Goal: Book appointment/travel/reservation

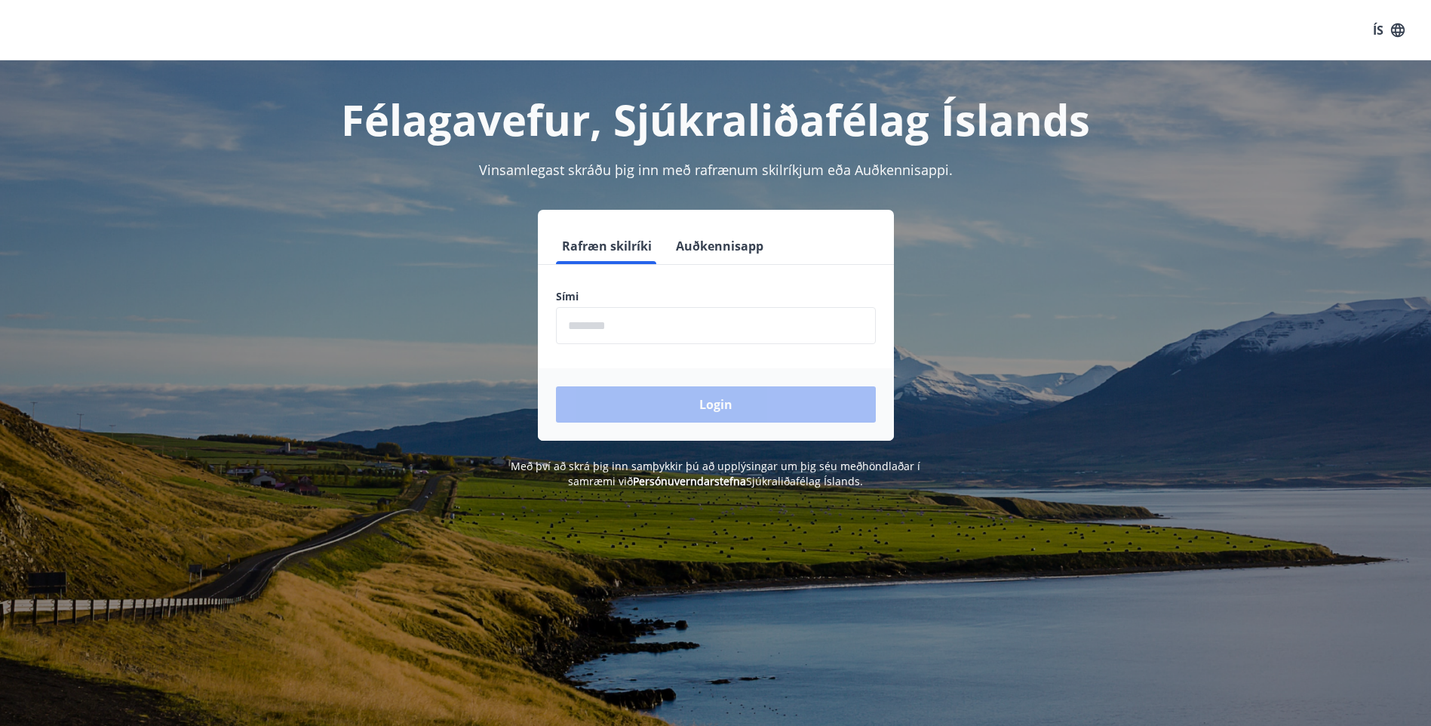
click at [711, 401] on div "Login" at bounding box center [716, 404] width 356 height 72
click at [591, 318] on input "phone" at bounding box center [716, 325] width 320 height 37
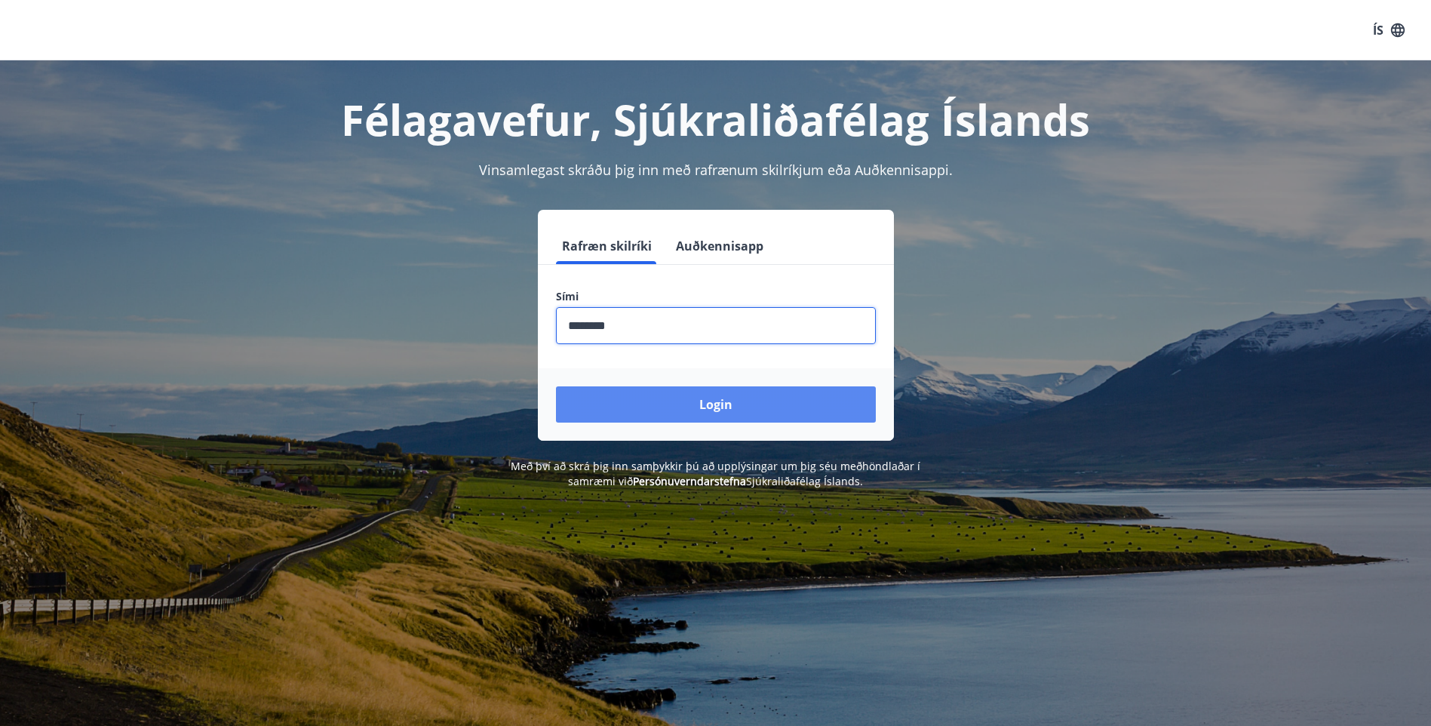
type input "********"
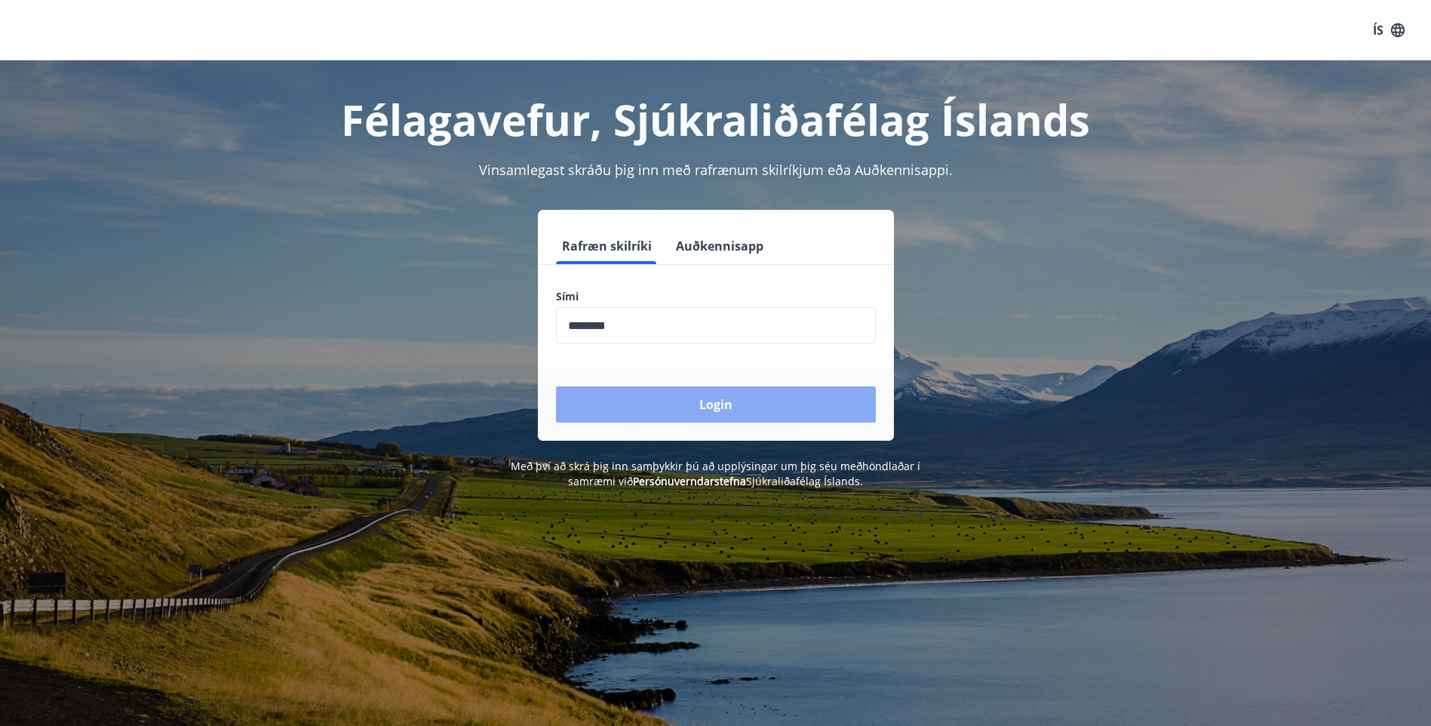
click at [718, 402] on button "Login" at bounding box center [716, 404] width 320 height 36
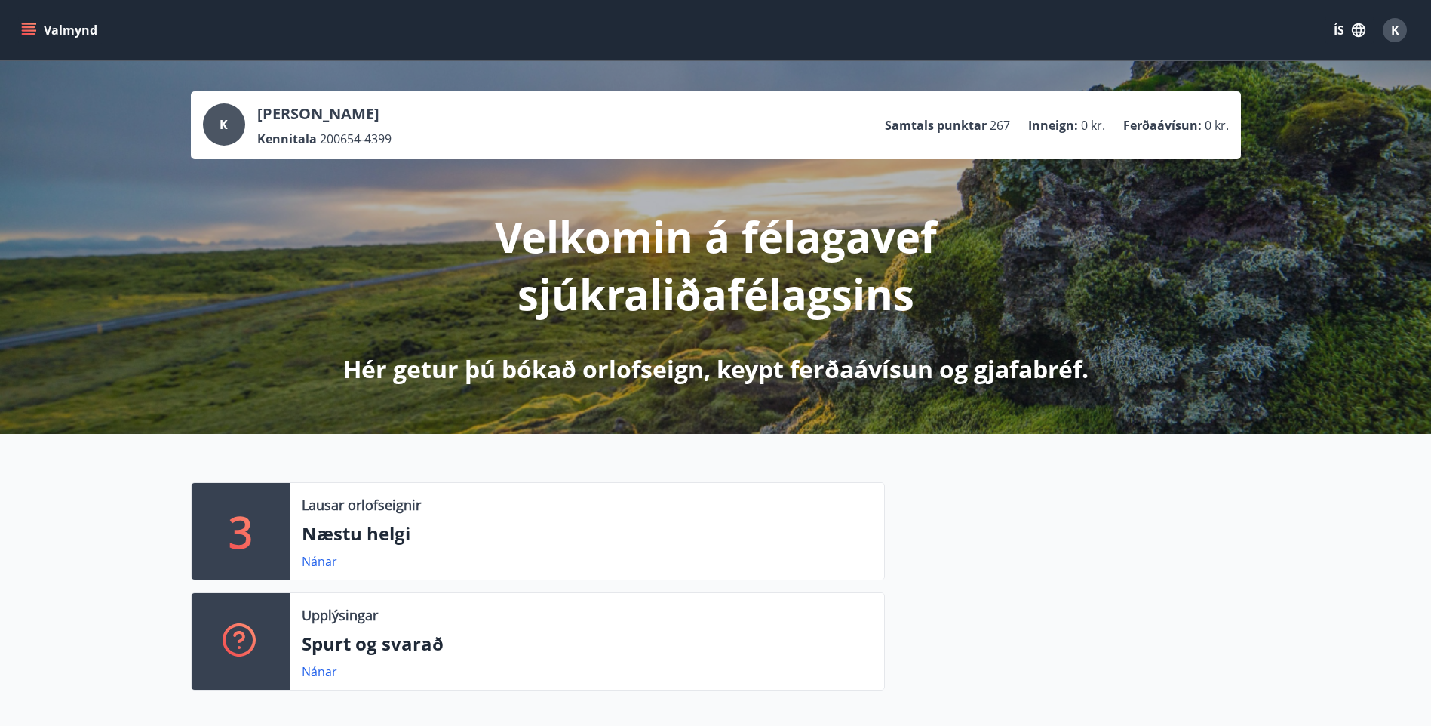
click at [327, 539] on p "Næstu helgi" at bounding box center [587, 534] width 570 height 26
click at [312, 556] on link "Nánar" at bounding box center [319, 561] width 35 height 17
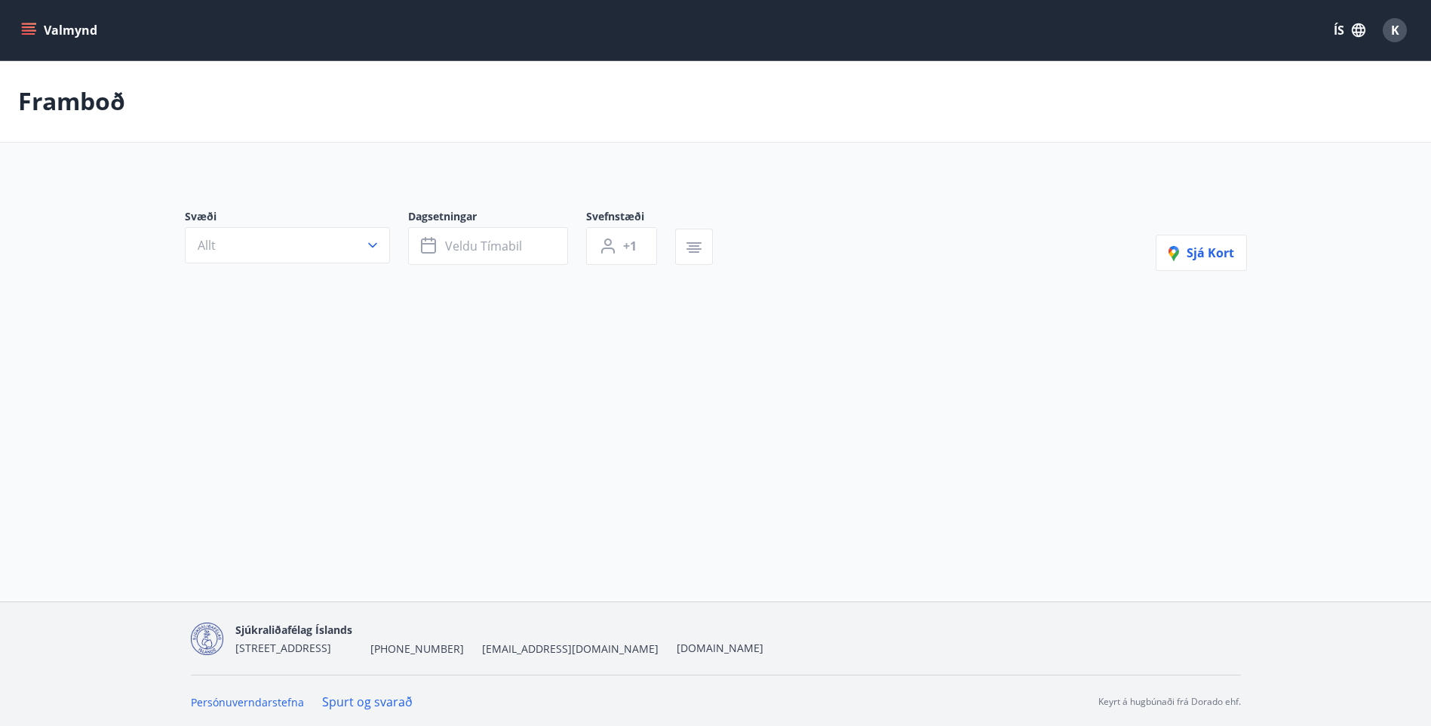
type input "*"
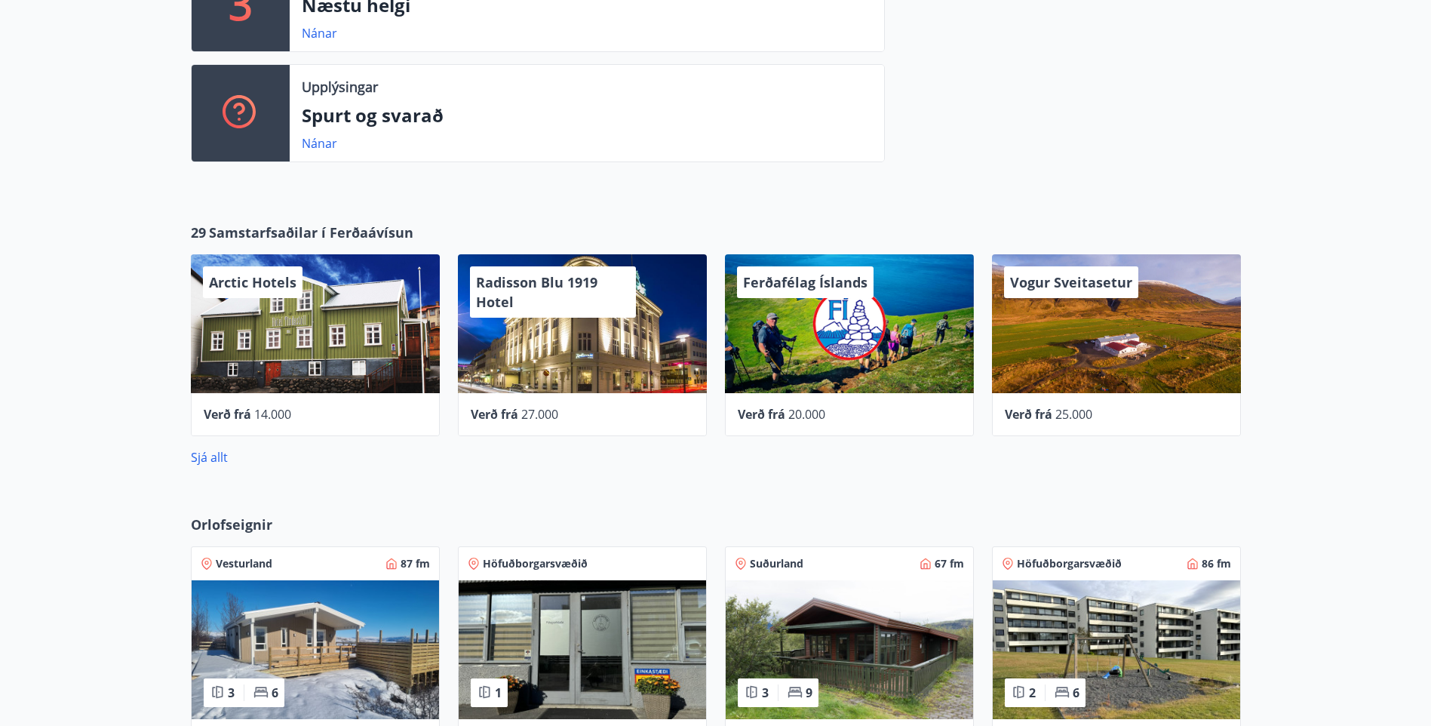
scroll to position [981, 0]
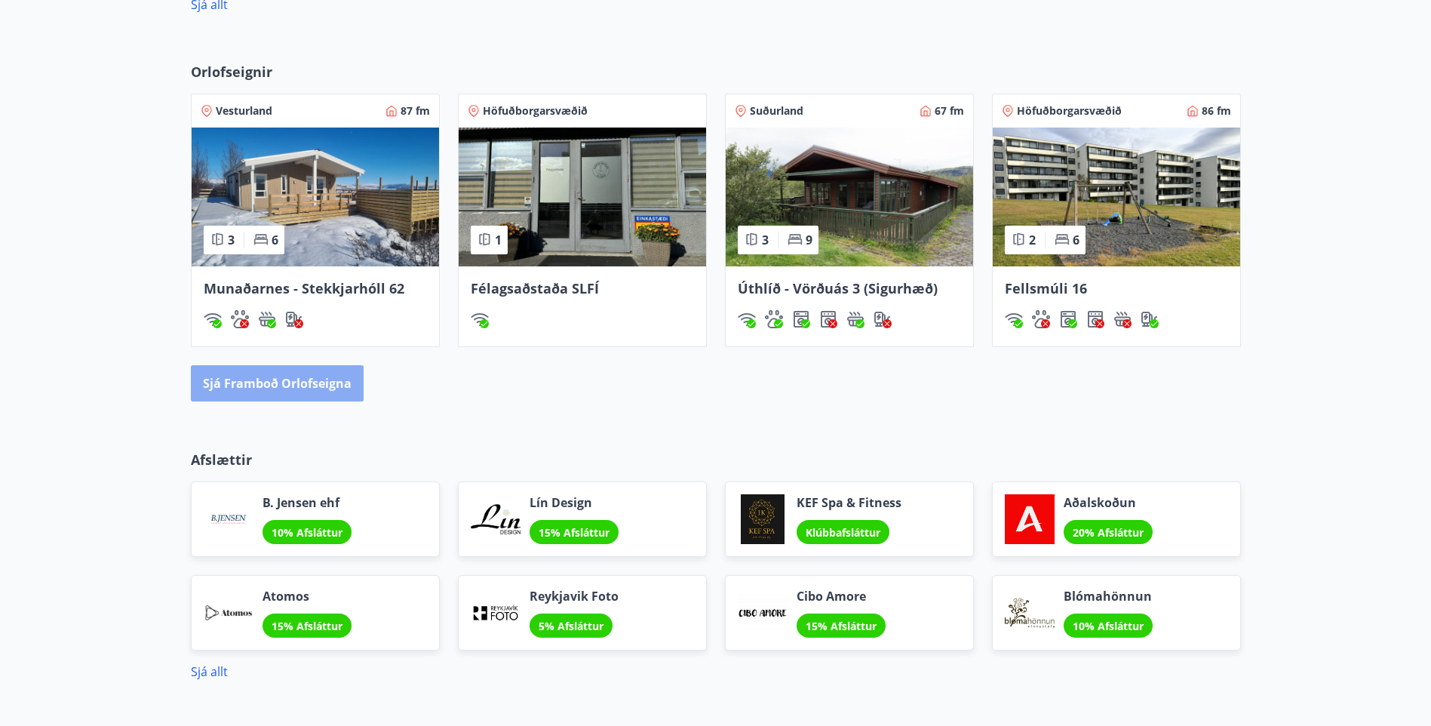
click at [278, 374] on button "Sjá framboð orlofseigna" at bounding box center [277, 383] width 173 height 36
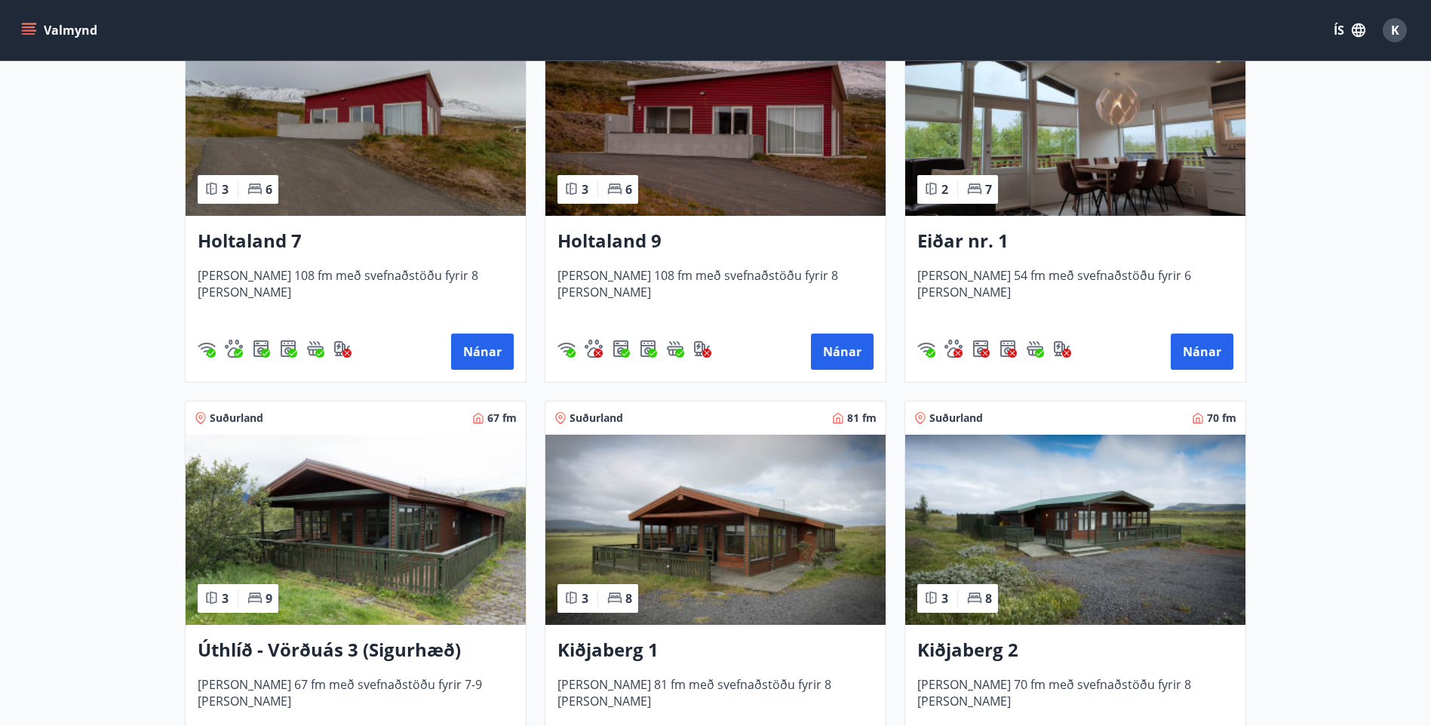
scroll to position [1735, 0]
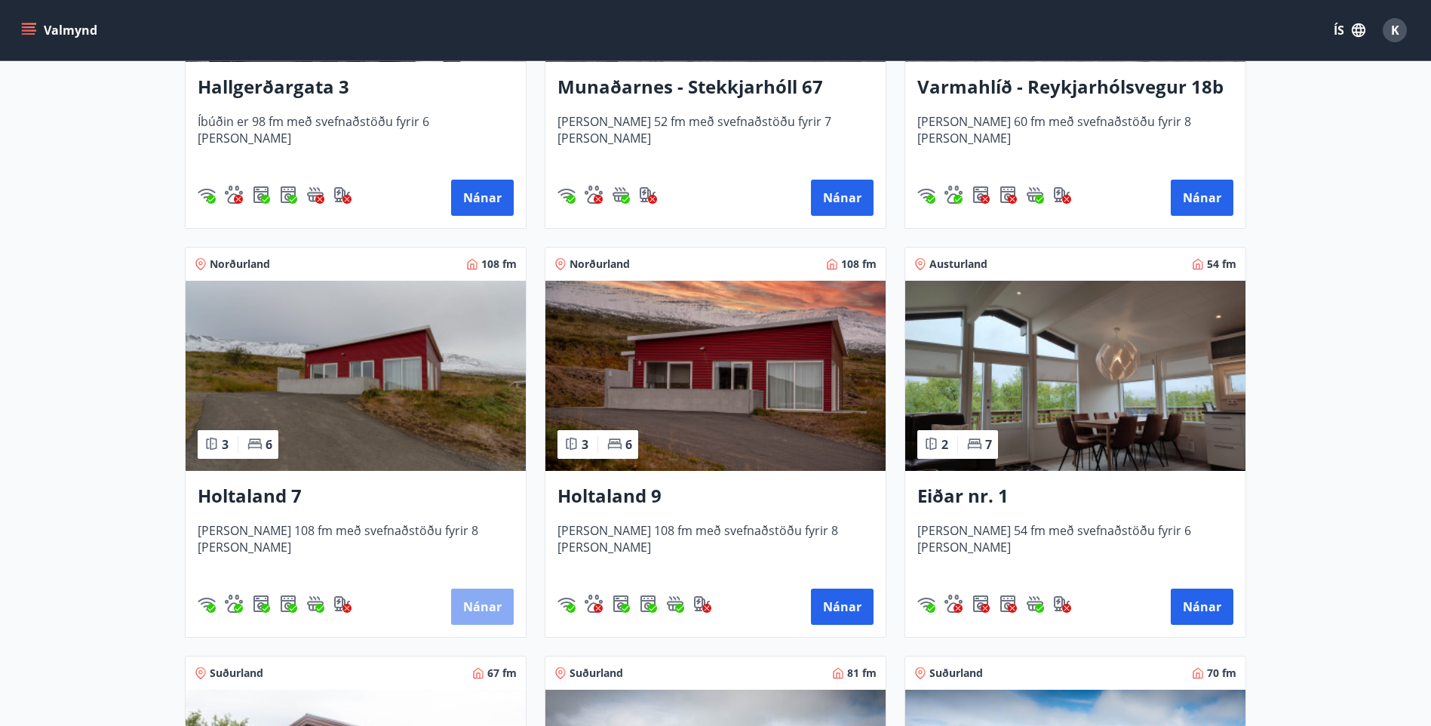
click at [485, 598] on button "Nánar" at bounding box center [482, 607] width 63 height 36
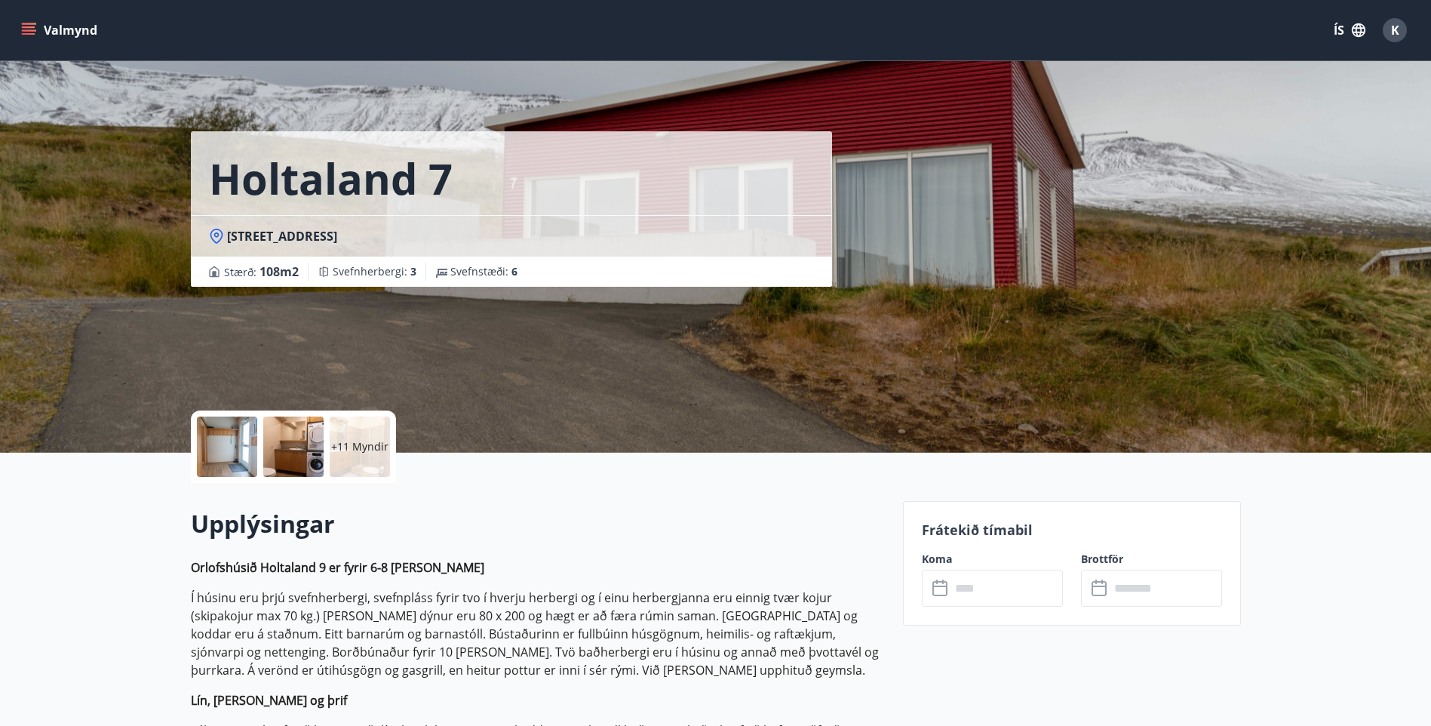
click at [936, 591] on icon at bounding box center [942, 588] width 18 height 18
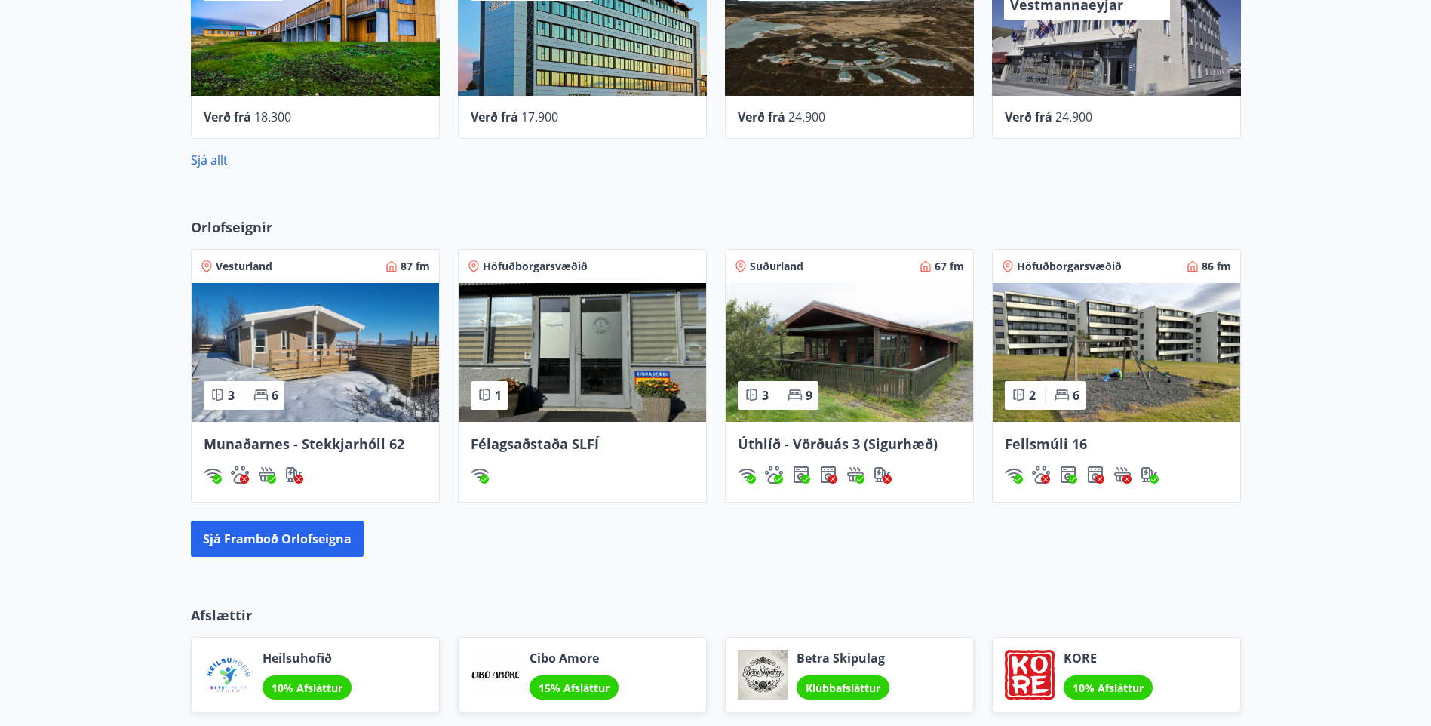
scroll to position [1123, 0]
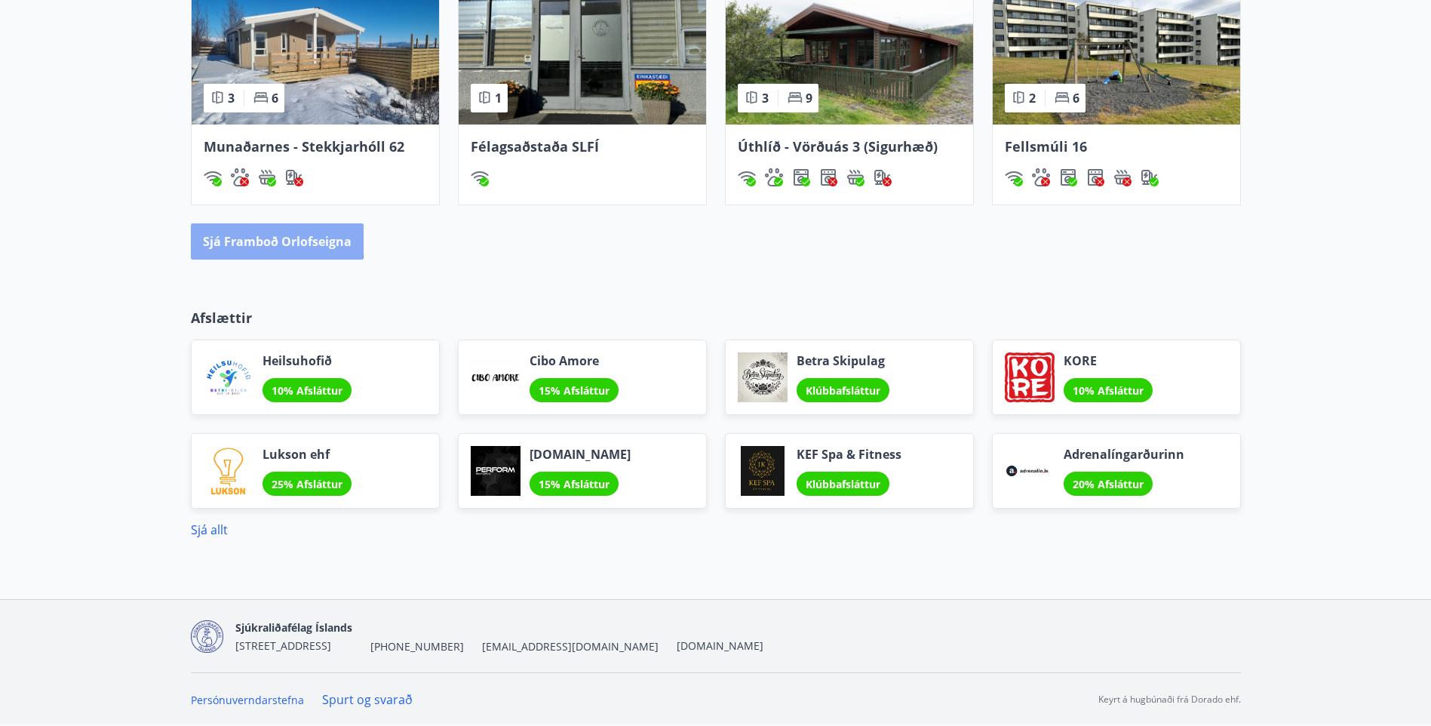
click at [260, 241] on button "Sjá framboð orlofseigna" at bounding box center [277, 241] width 173 height 36
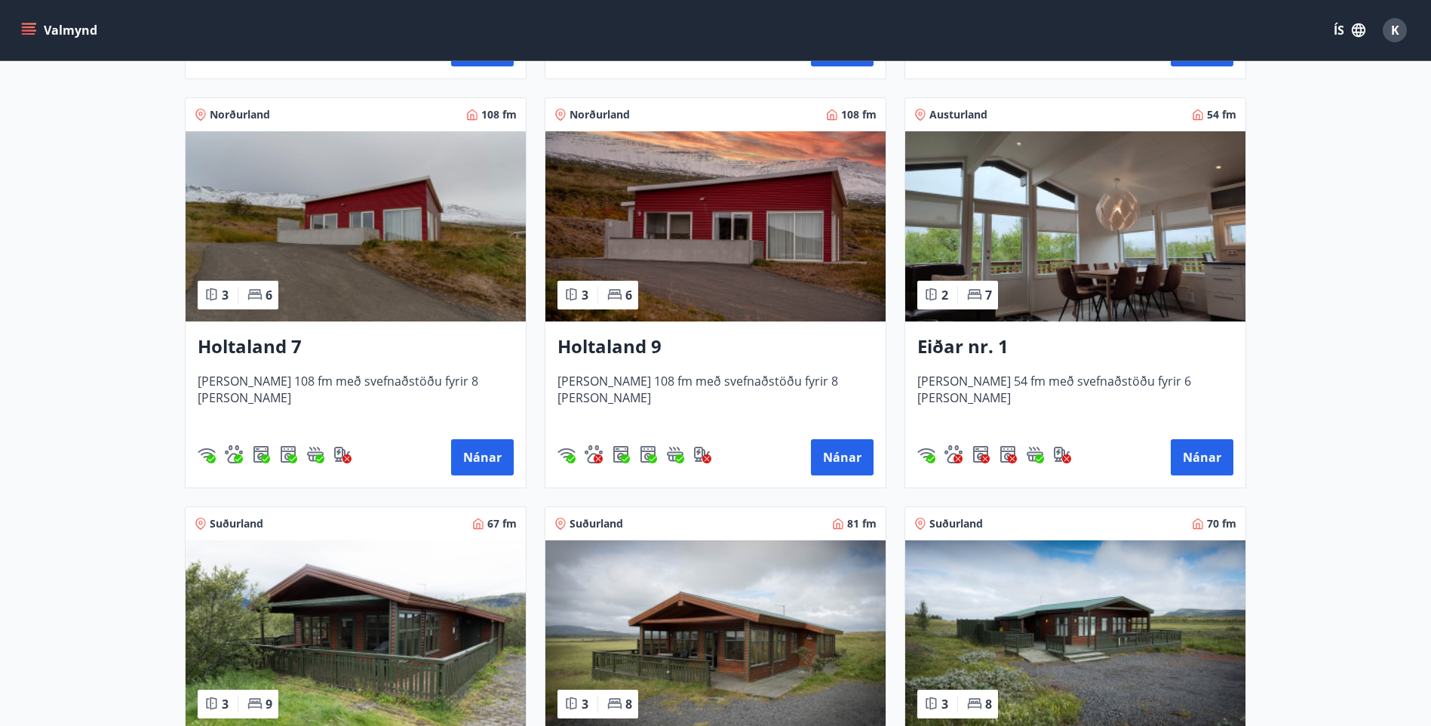
scroll to position [1811, 0]
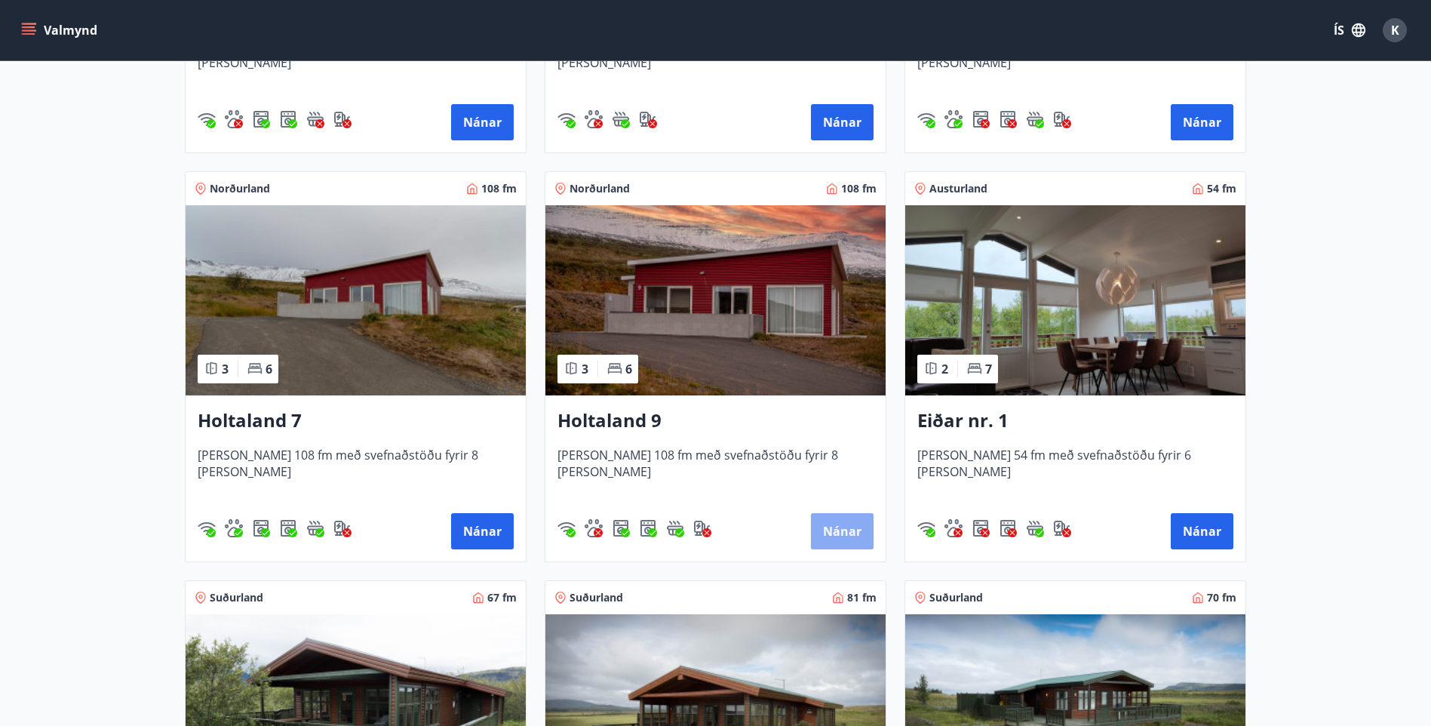
click at [841, 525] on button "Nánar" at bounding box center [842, 531] width 63 height 36
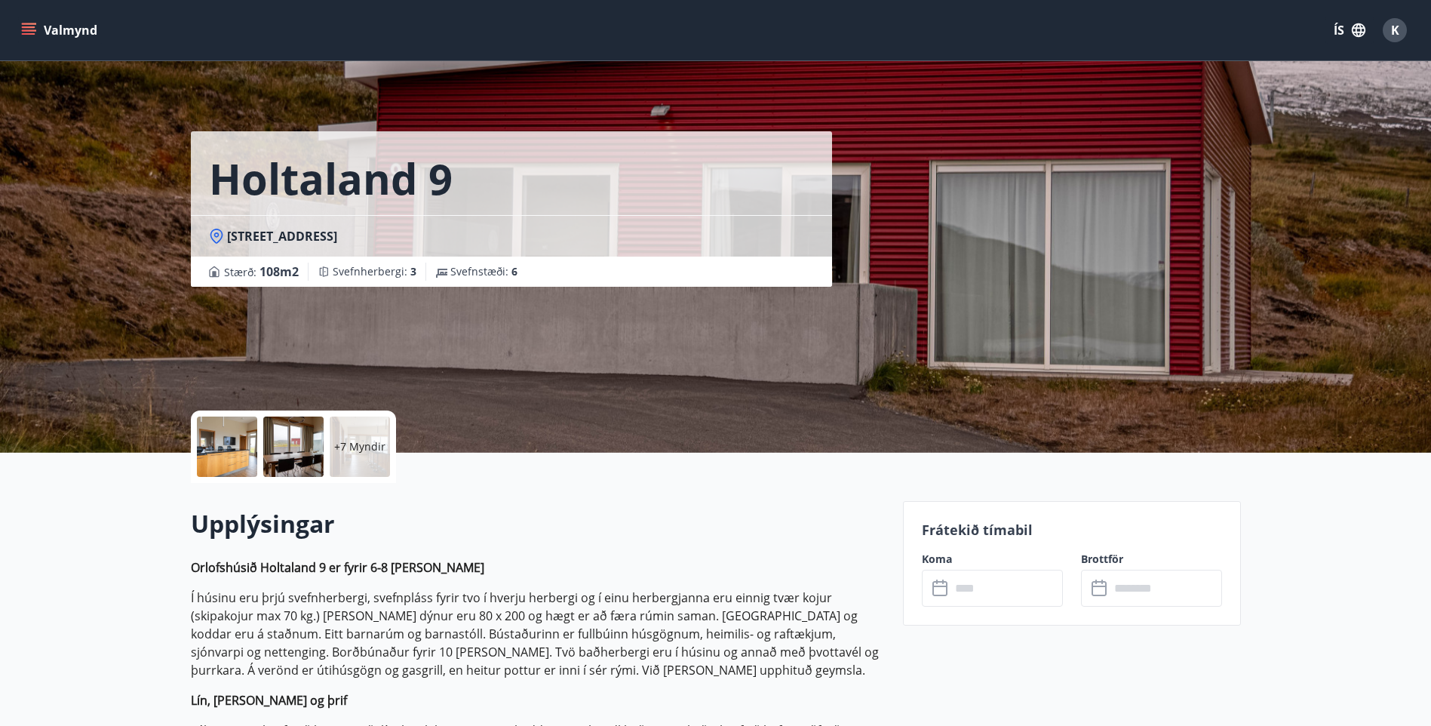
click at [940, 591] on icon at bounding box center [942, 588] width 18 height 18
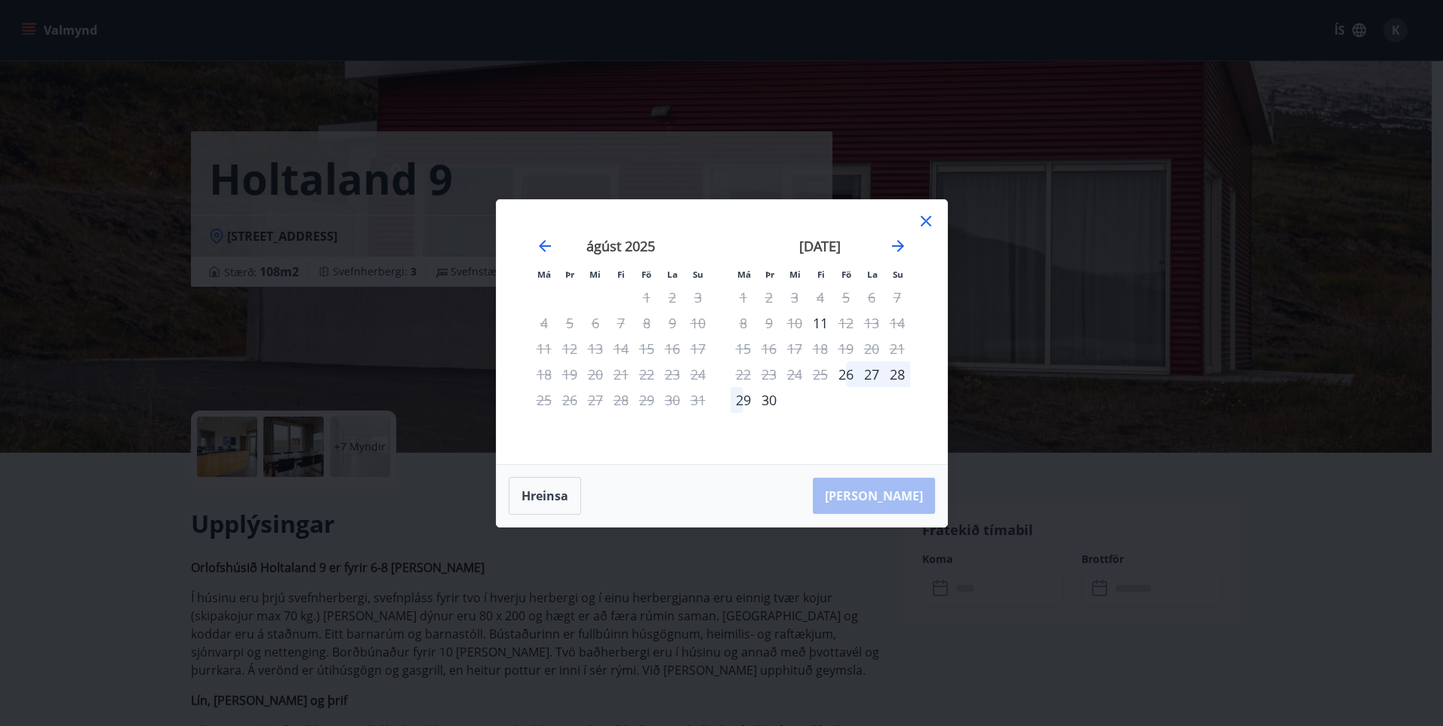
click at [898, 496] on div "Hreinsa Taka Frá" at bounding box center [721, 496] width 450 height 62
click at [924, 220] on icon at bounding box center [926, 221] width 11 height 11
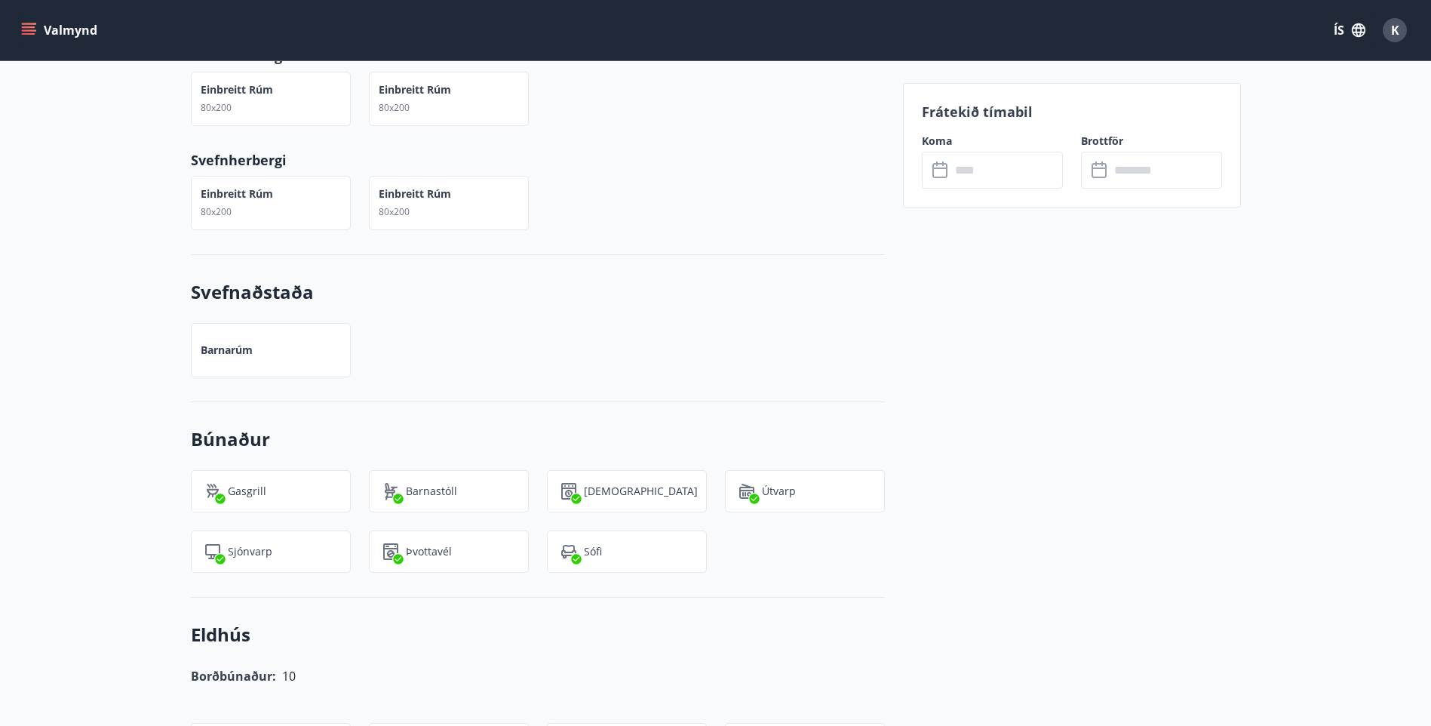
scroll to position [1434, 0]
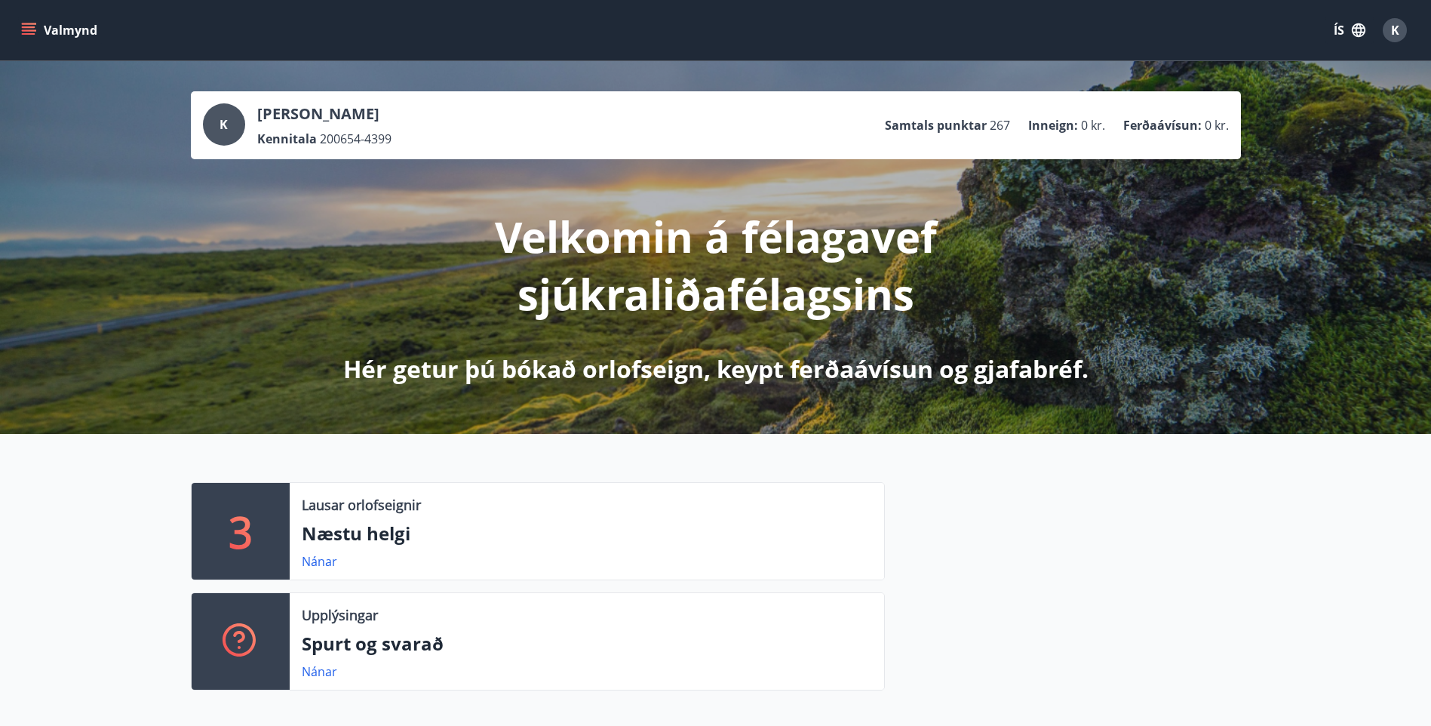
click at [324, 539] on p "Næstu helgi" at bounding box center [587, 534] width 570 height 26
click at [322, 560] on link "Nánar" at bounding box center [319, 561] width 35 height 17
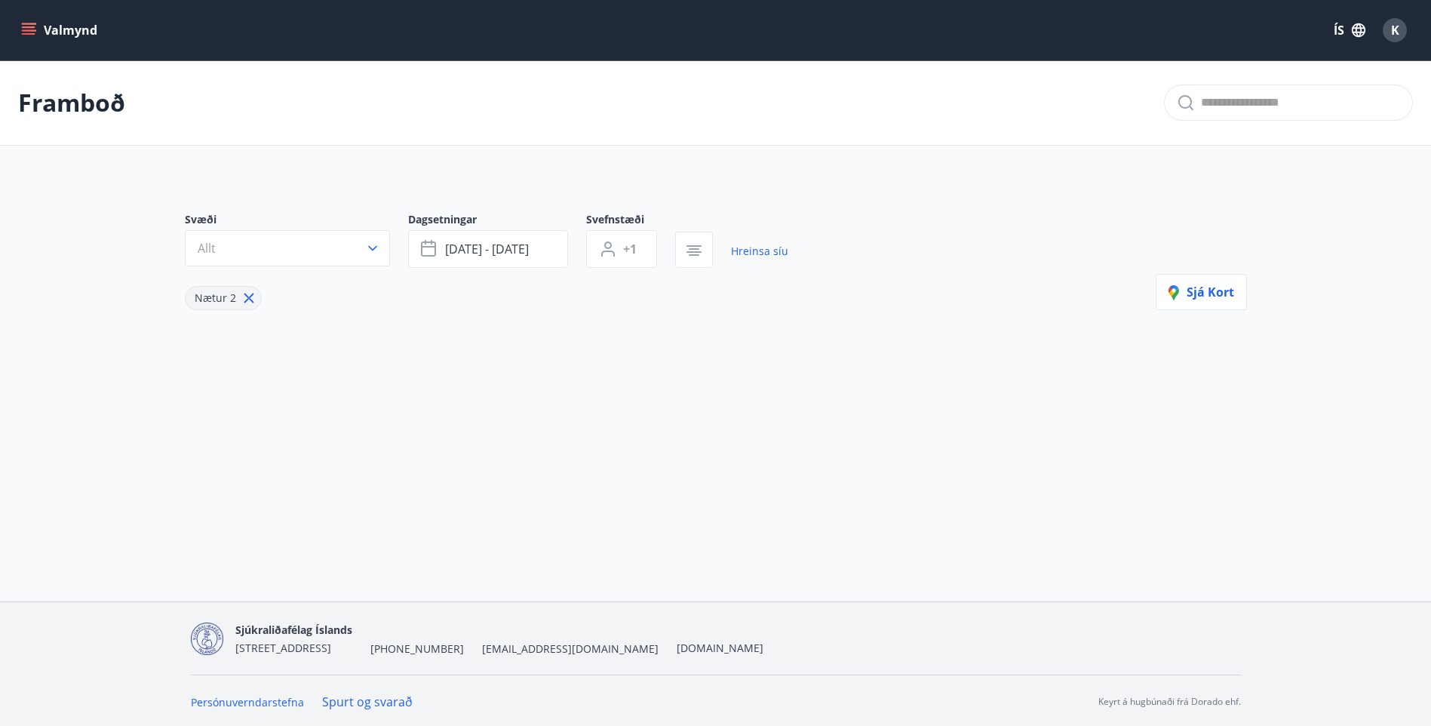
type input "*"
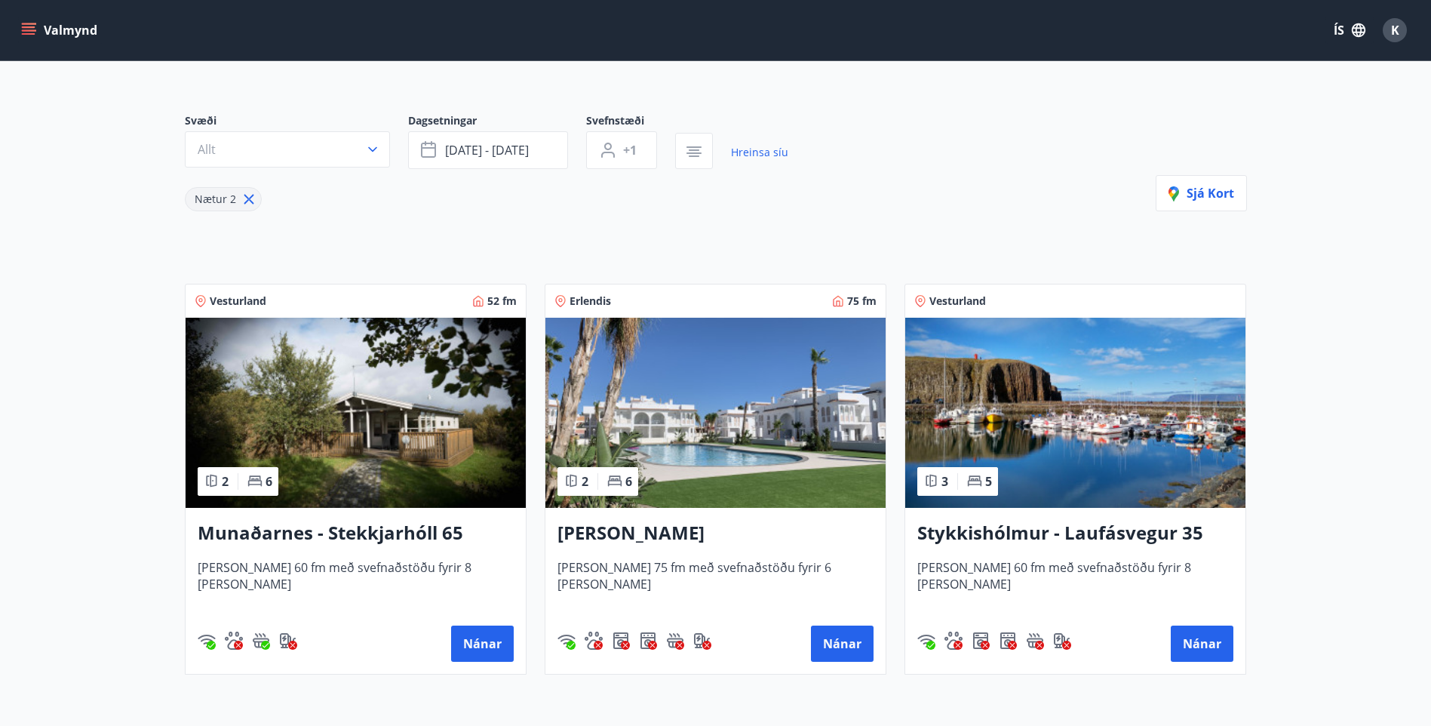
scroll to position [247, 0]
